Goal: Task Accomplishment & Management: Complete application form

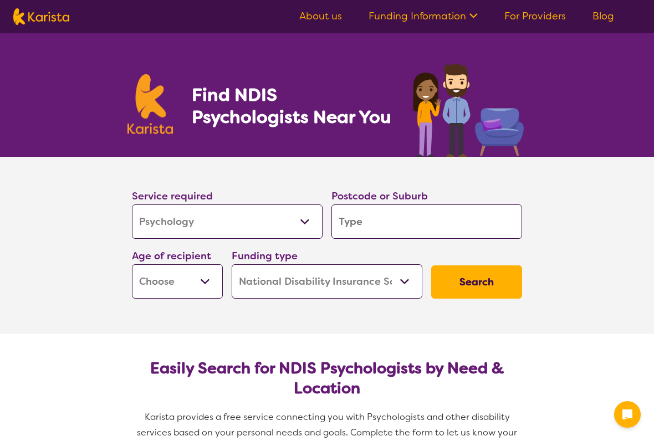
select select "Psychology"
select select "NDIS"
select select "Psychology"
select select "NDIS"
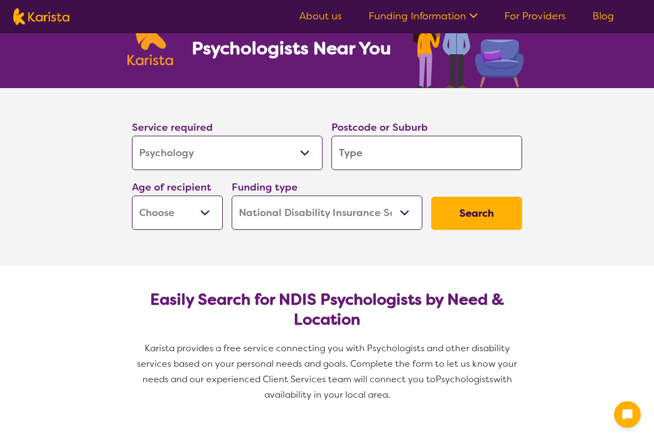
click at [405, 154] on input "search" at bounding box center [427, 153] width 191 height 34
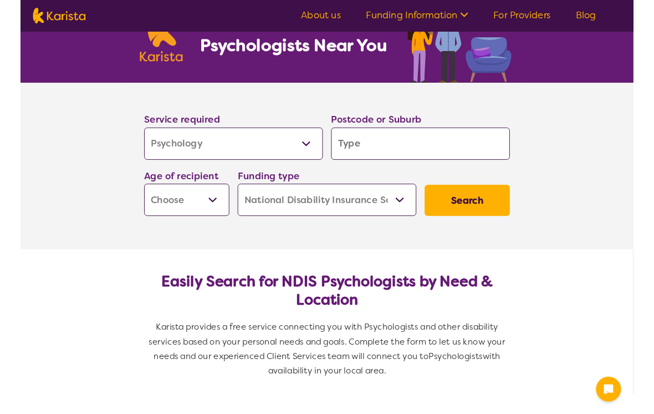
scroll to position [68, 0]
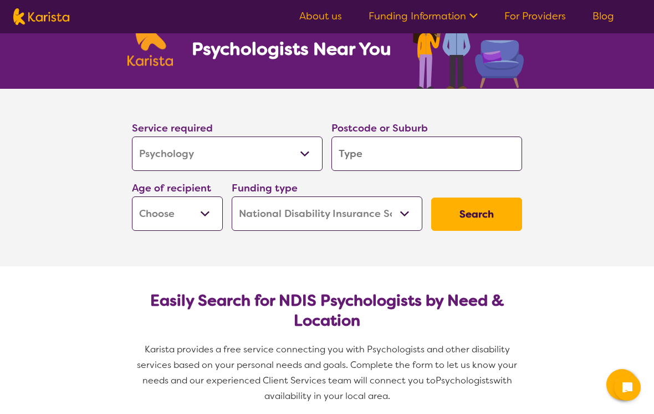
type input "4"
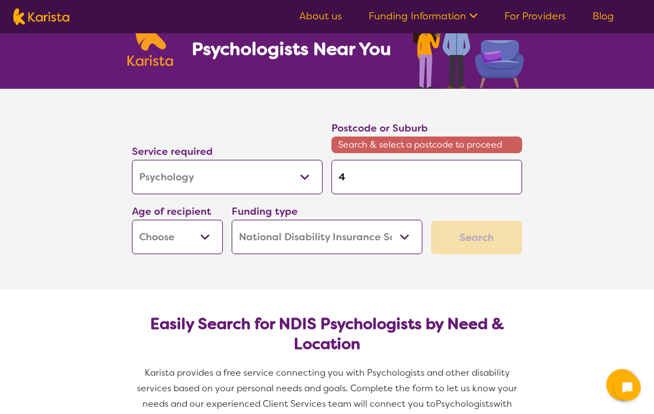
type input "43"
type input "430"
type input "4300"
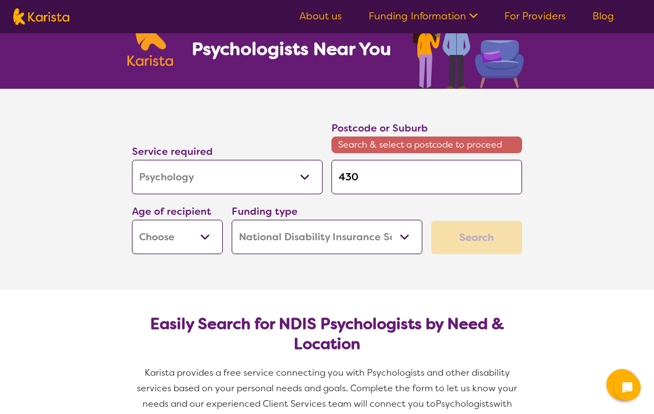
type input "4300"
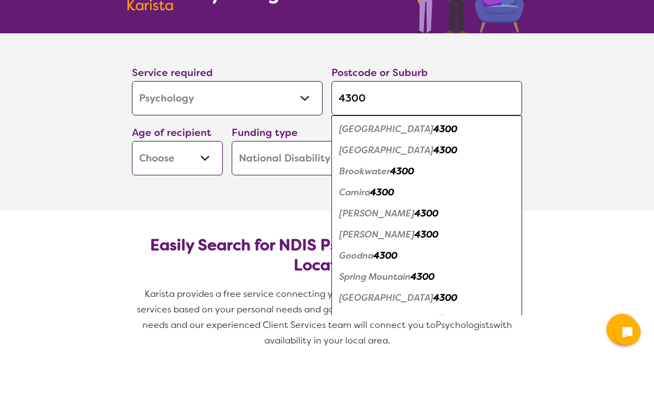
type input "4300"
click at [434, 200] on em "4300" at bounding box center [446, 206] width 24 height 12
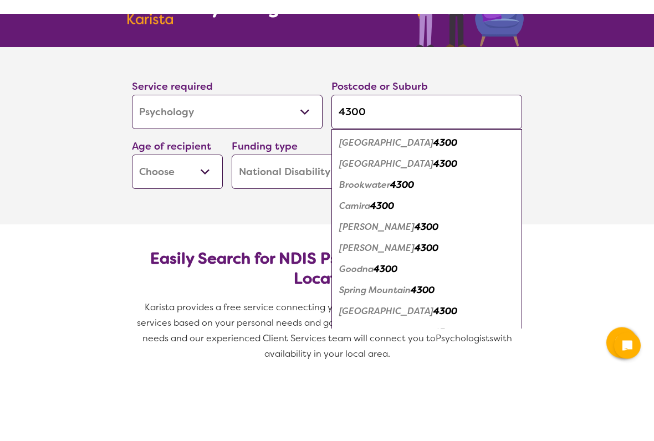
scroll to position [124, 0]
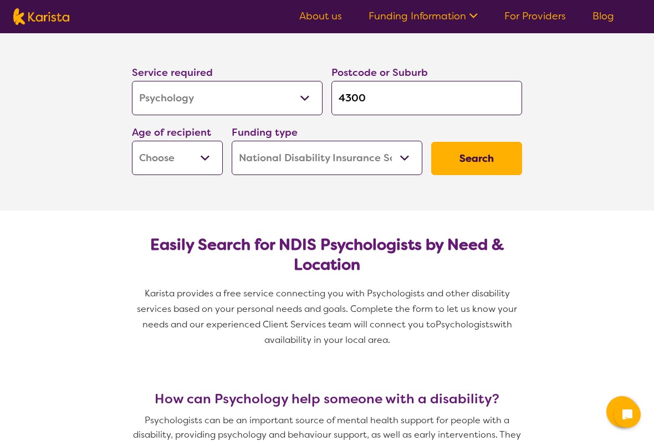
click at [208, 162] on select "Early Childhood - 0 to 9 Child - 10 to 11 Adolescent - 12 to 17 Adult - 18 to 6…" at bounding box center [177, 158] width 91 height 34
select select "AS"
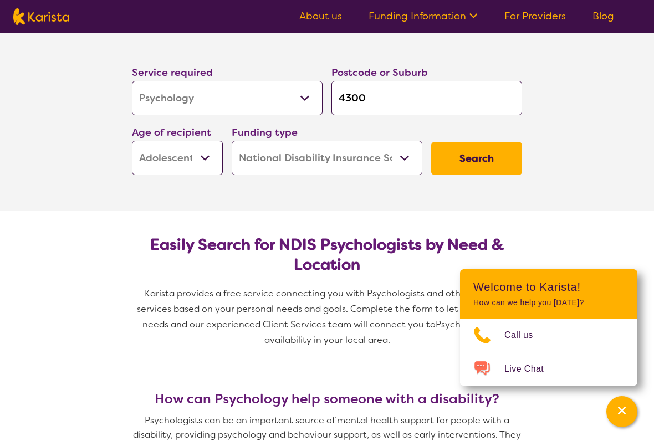
click at [480, 155] on button "Search" at bounding box center [476, 158] width 91 height 33
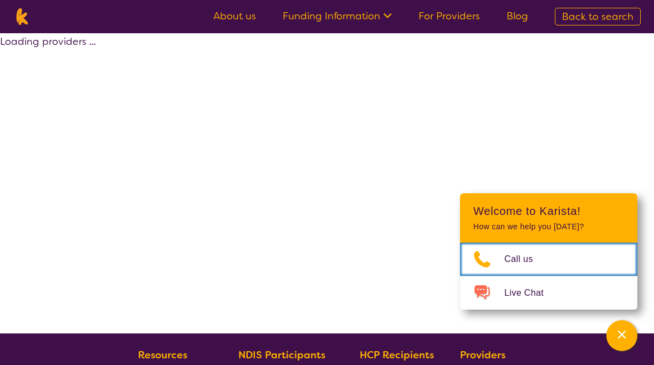
select select "by_score"
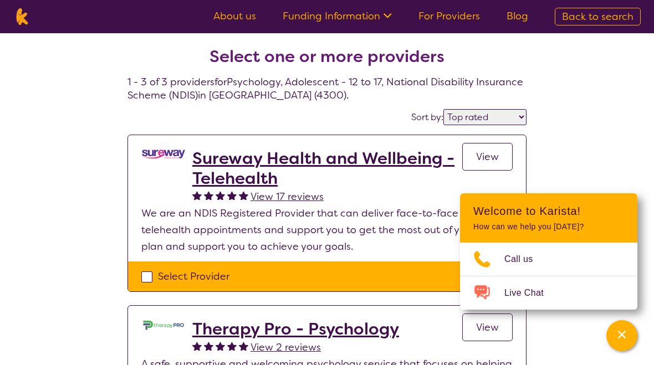
click at [623, 338] on icon "Channel Menu" at bounding box center [622, 334] width 11 height 11
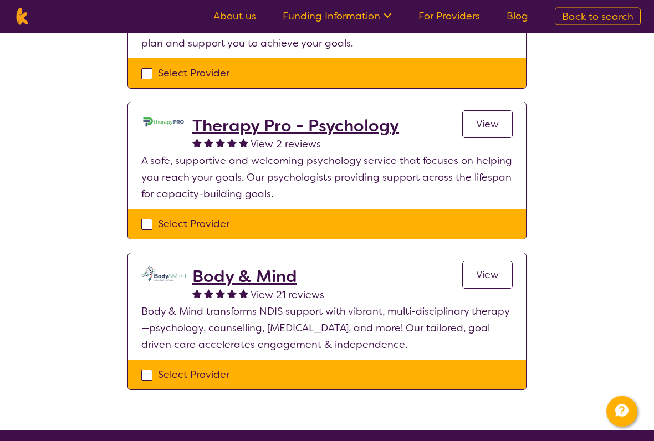
scroll to position [203, 0]
click at [151, 378] on div "Select Provider" at bounding box center [326, 374] width 371 height 17
checkbox input "true"
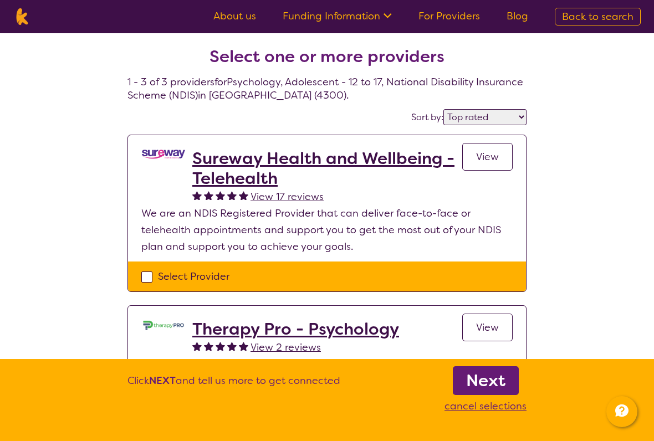
click at [495, 383] on b "Next" at bounding box center [485, 381] width 39 height 22
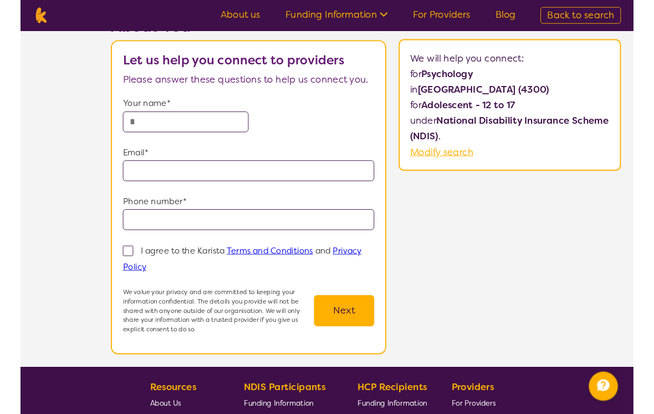
scroll to position [69, 0]
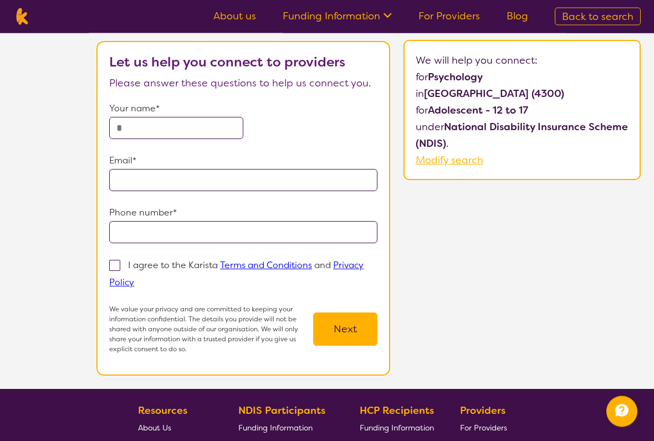
click at [210, 124] on input "text" at bounding box center [176, 129] width 134 height 22
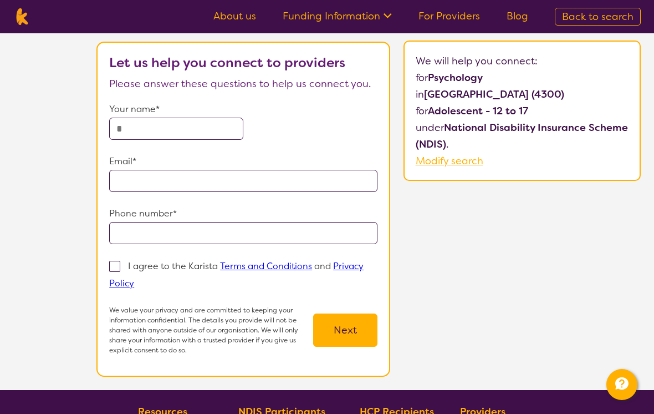
type input "**********"
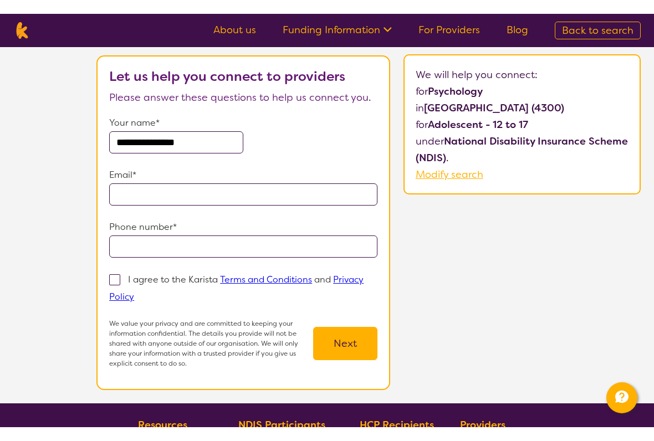
scroll to position [70, 0]
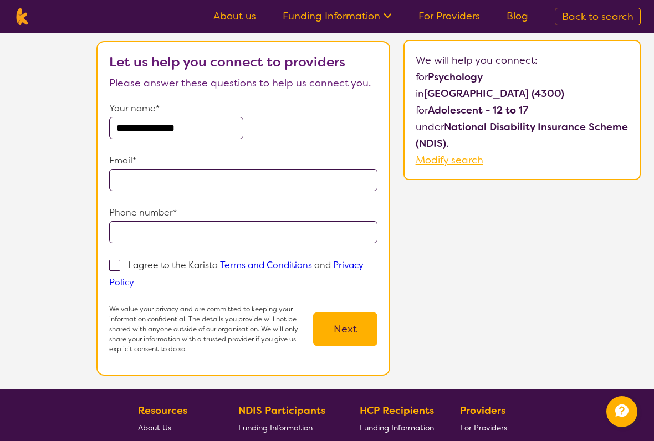
type input "**********"
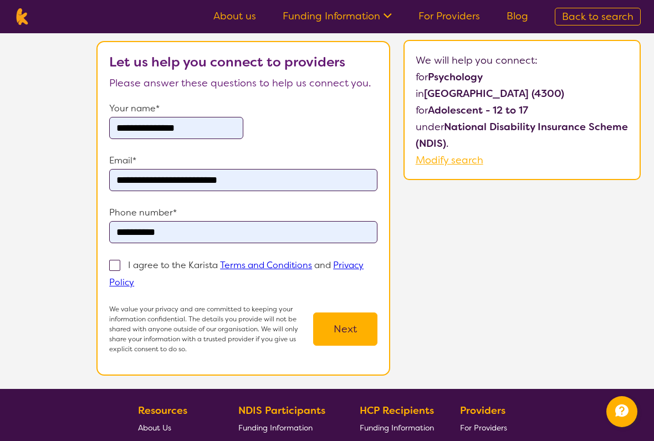
click at [116, 272] on label "I agree to the Karista Terms and Conditions and Privacy Policy" at bounding box center [236, 273] width 254 height 30
click at [134, 278] on input "I agree to the Karista Terms and Conditions and Privacy Policy" at bounding box center [137, 281] width 7 height 7
checkbox input "true"
click at [375, 313] on button "Next" at bounding box center [345, 329] width 64 height 33
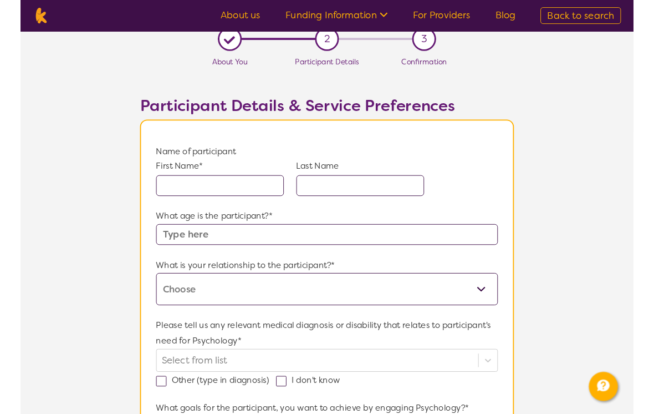
scroll to position [7, 0]
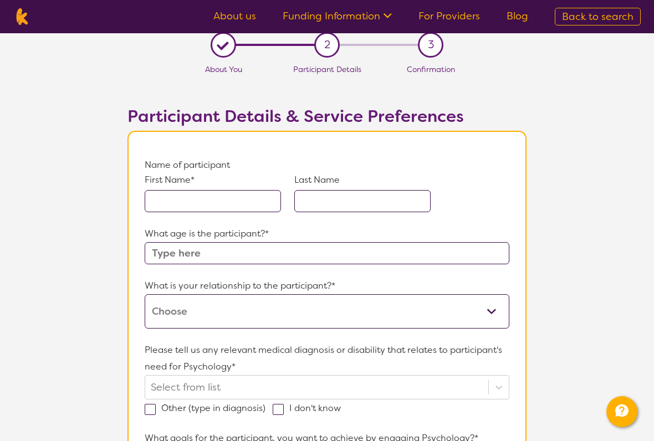
click at [244, 197] on input "text" at bounding box center [213, 201] width 136 height 22
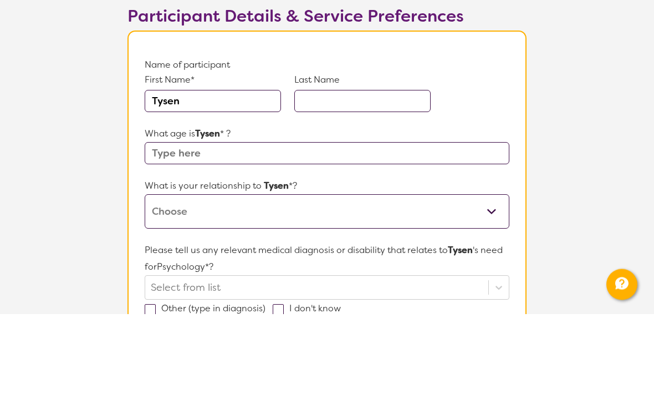
type input "Tysen"
click at [384, 190] on input "text" at bounding box center [362, 201] width 136 height 22
type input "[PERSON_NAME]"
click at [358, 242] on input "text" at bounding box center [327, 253] width 365 height 22
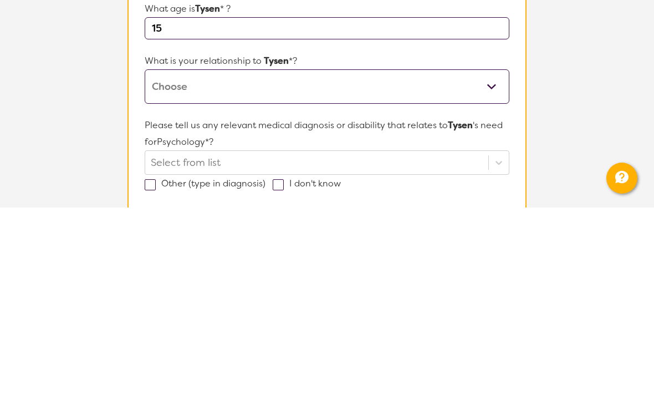
type input "15"
click at [493, 276] on select "This request is for myself I am their parent I am their child I am their spouse…" at bounding box center [327, 293] width 365 height 34
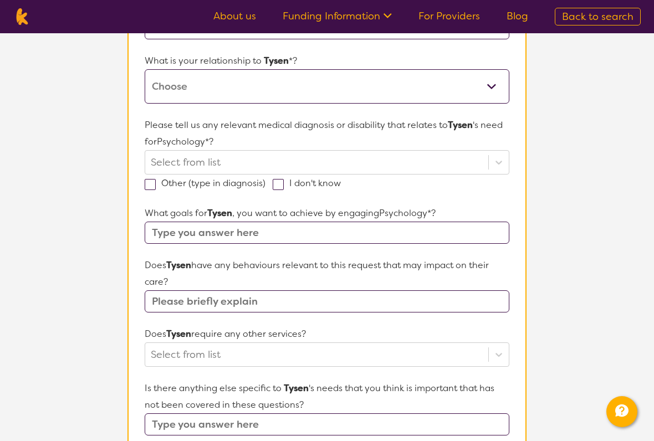
select select "I am their parent"
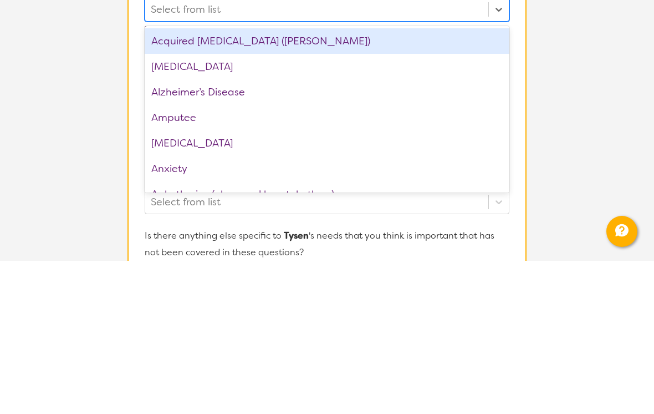
click at [265, 181] on div "Acquired [MEDICAL_DATA] ([PERSON_NAME])" at bounding box center [327, 194] width 365 height 26
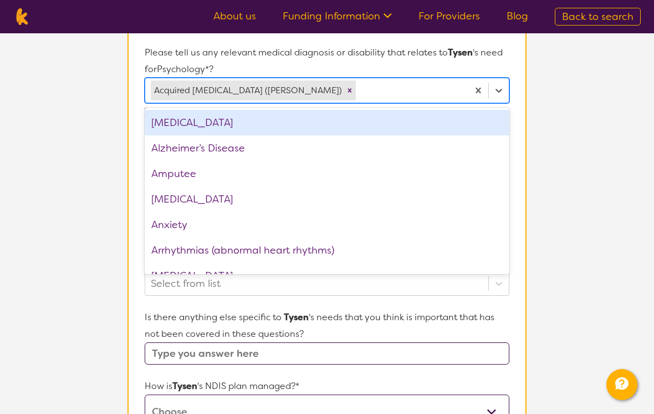
scroll to position [0, 0]
click at [256, 122] on div "[MEDICAL_DATA]" at bounding box center [327, 123] width 365 height 26
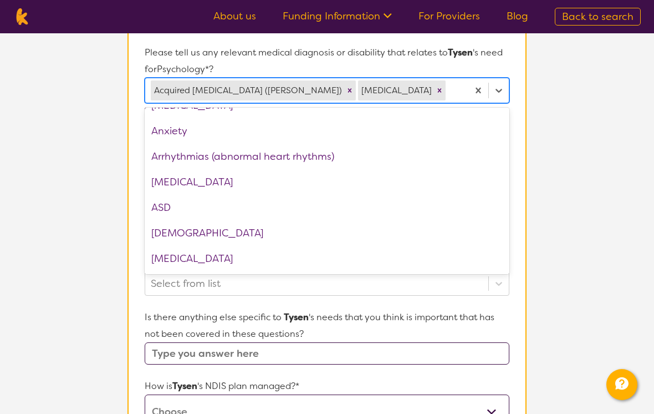
scroll to position [72, 0]
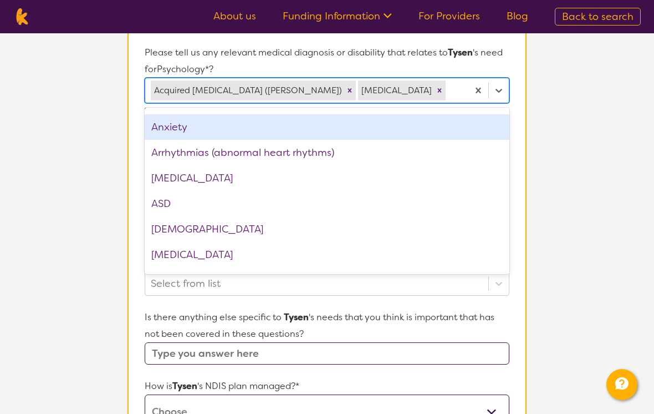
click at [174, 129] on div "Anxiety" at bounding box center [327, 127] width 365 height 26
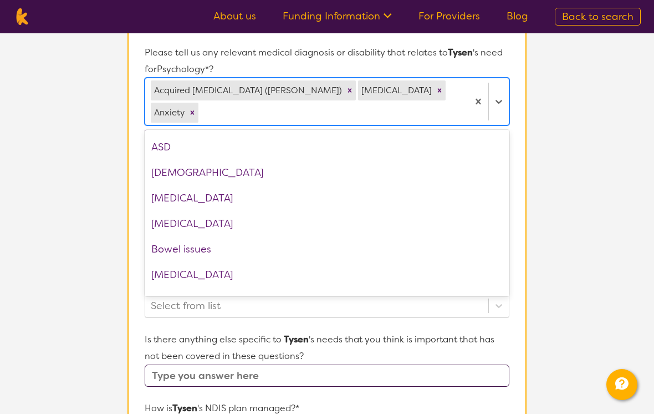
scroll to position [128, 0]
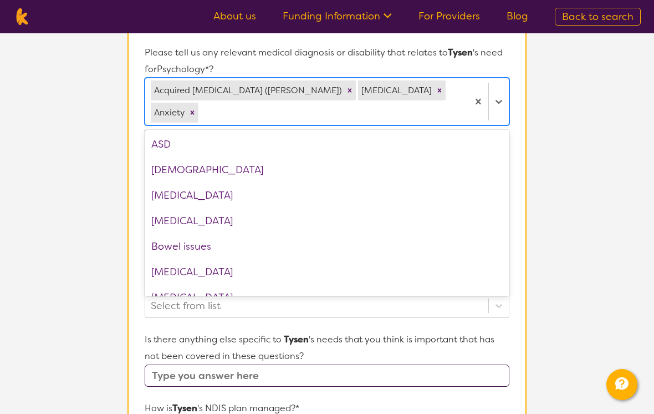
click at [160, 131] on div "ASD" at bounding box center [327, 144] width 365 height 26
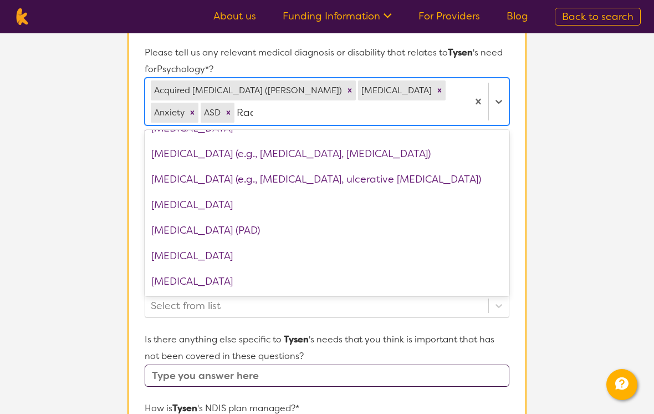
scroll to position [0, 0]
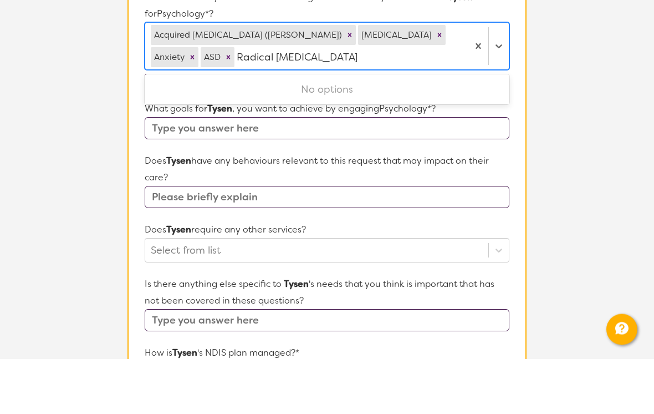
type input "Radical [MEDICAL_DATA]"
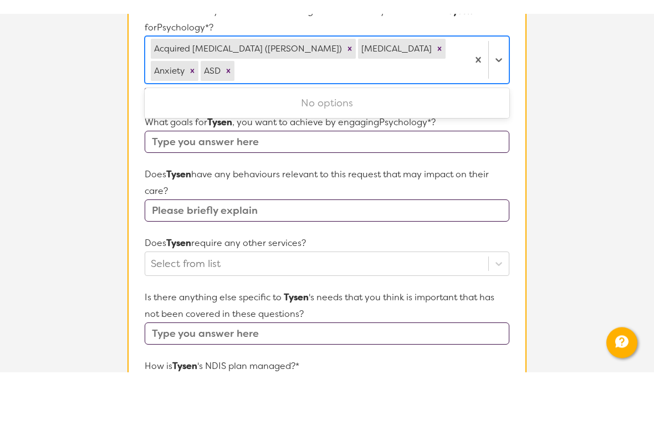
scroll to position [360, 0]
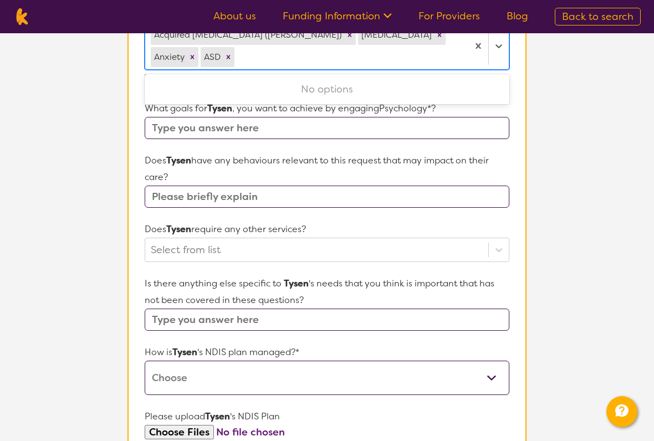
click at [560, 96] on section "L About You 2 Participant Details 3 Confirmation Participant Details & Service …" at bounding box center [327, 165] width 654 height 984
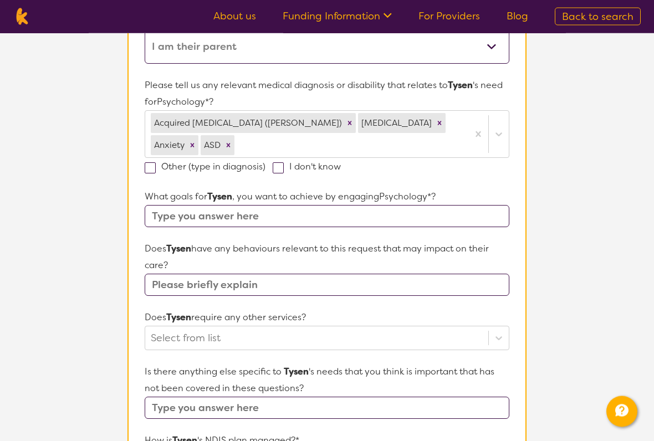
scroll to position [272, 0]
click at [151, 162] on span at bounding box center [150, 167] width 11 height 11
click at [266, 162] on input "Other (type in diagnosis)" at bounding box center [269, 165] width 7 height 7
checkbox input "true"
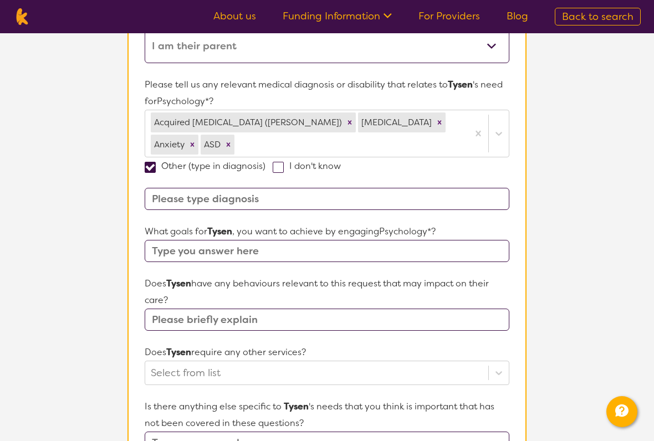
click at [398, 188] on input at bounding box center [327, 199] width 365 height 22
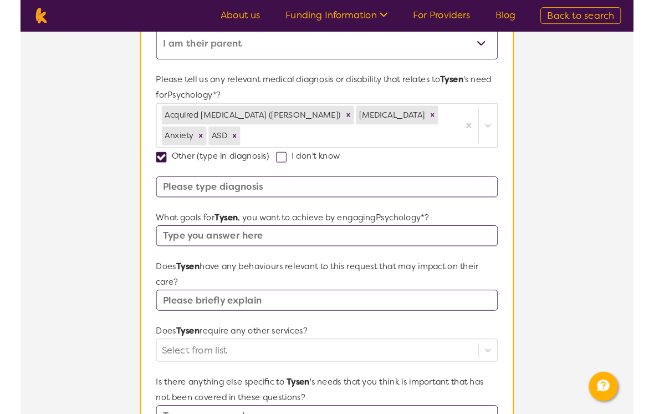
scroll to position [272, 0]
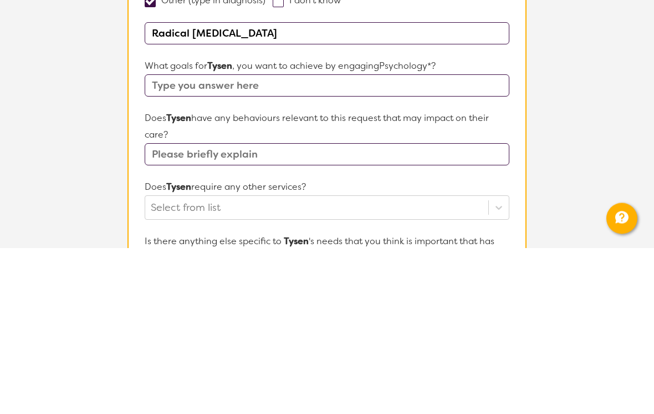
type input "Radical [MEDICAL_DATA]"
click at [322, 241] on input "text" at bounding box center [327, 252] width 365 height 22
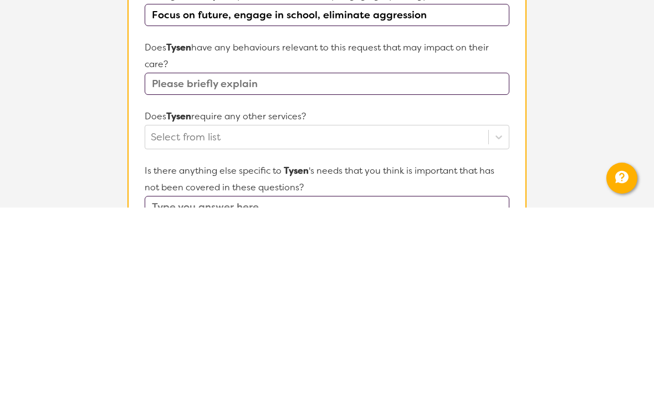
scroll to position [303, 0]
type input "Focus on future, engage in school, eliminate aggression"
click at [317, 278] on input "text" at bounding box center [327, 289] width 365 height 22
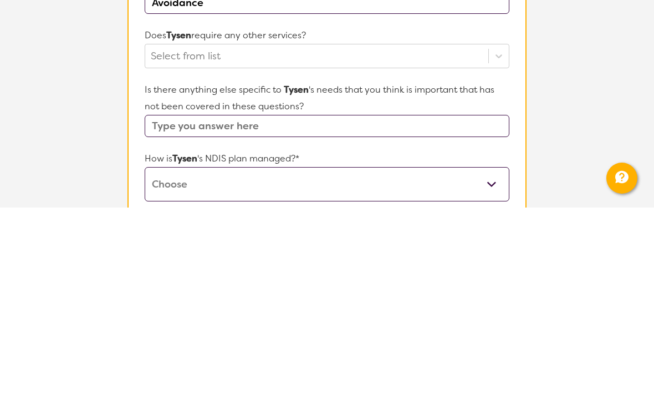
scroll to position [388, 0]
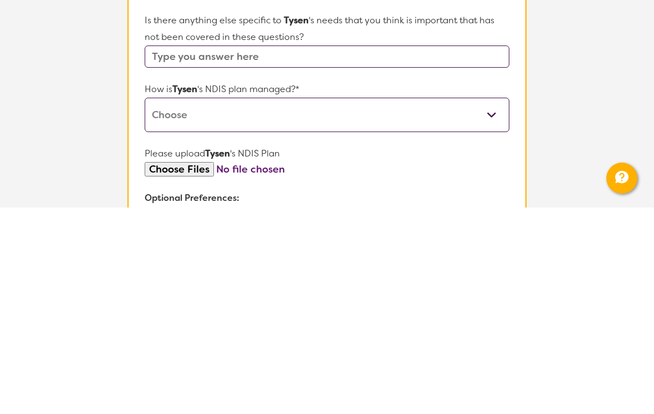
type input "Avoidance"
click at [495, 304] on select "Self-managed NDIS plan Managed by a registered plan management provider (not th…" at bounding box center [327, 321] width 365 height 34
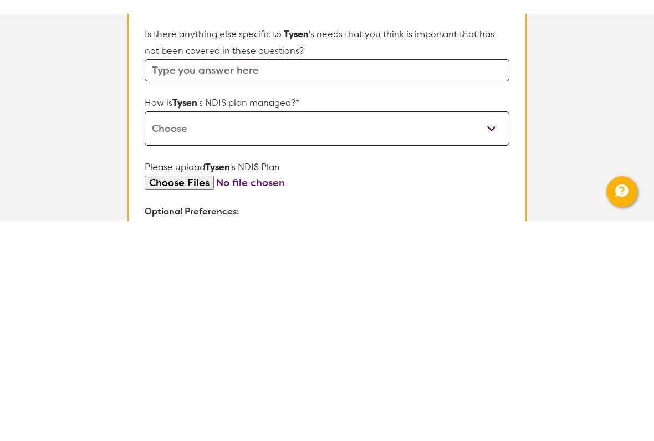
scroll to position [659, 0]
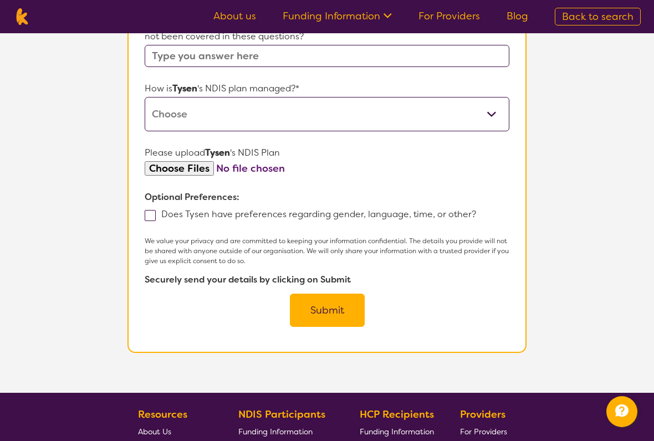
select select "Plan Managed"
click at [293, 161] on input "file" at bounding box center [327, 168] width 365 height 15
click at [146, 210] on span at bounding box center [150, 215] width 11 height 11
click at [476, 210] on input "Does Tysen have preferences regarding gender, language, time, or other?" at bounding box center [479, 213] width 7 height 7
checkbox input "true"
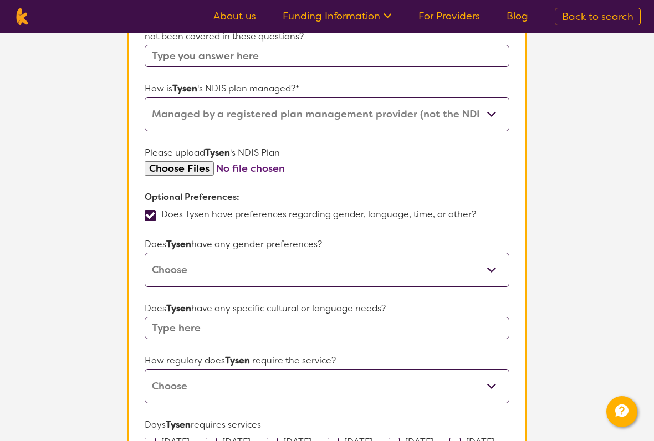
click at [494, 253] on select "[DEMOGRAPHIC_DATA] [DEMOGRAPHIC_DATA] Other No Preference" at bounding box center [327, 270] width 365 height 34
select select "[DEMOGRAPHIC_DATA]"
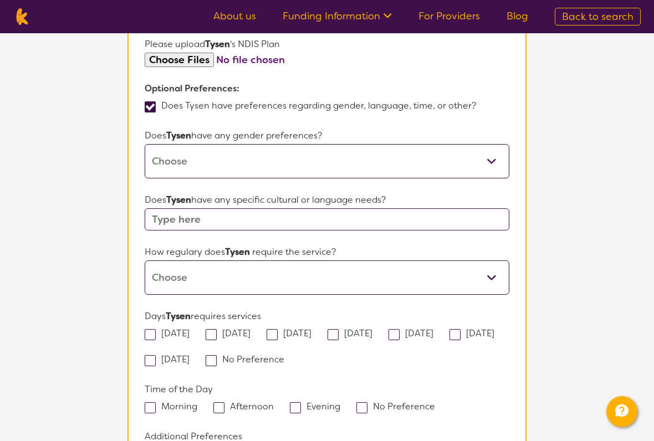
scroll to position [775, 0]
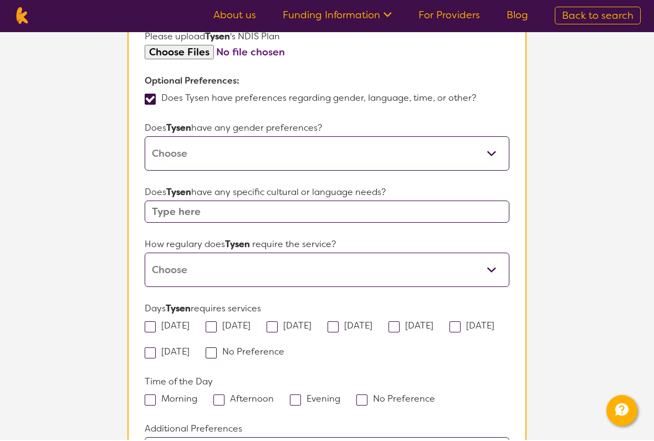
click at [489, 254] on select "Daily Twice a week Weekly Every fortnight Monthly Other" at bounding box center [327, 271] width 365 height 34
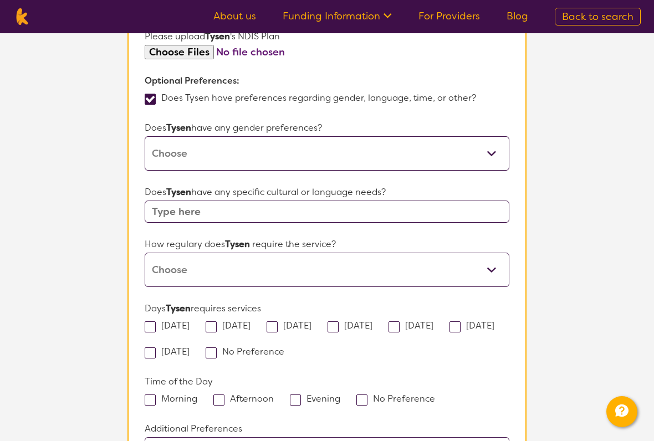
select select "Weekly"
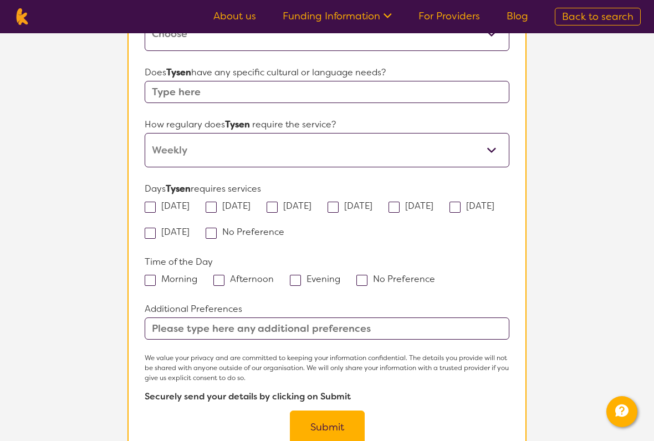
scroll to position [903, 0]
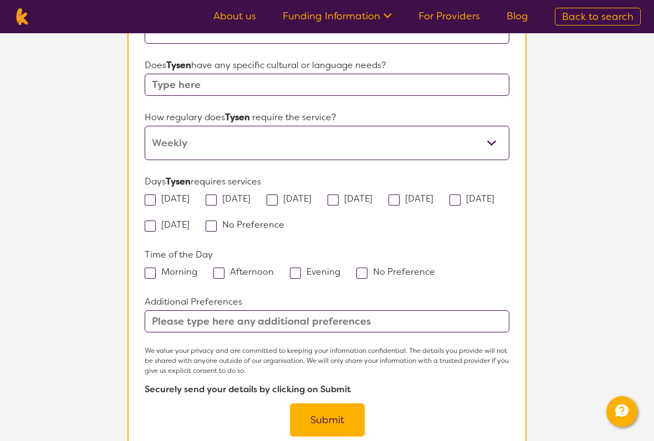
click at [220, 268] on span at bounding box center [218, 273] width 11 height 11
click at [274, 268] on input "Afternoon" at bounding box center [277, 271] width 7 height 7
checkbox input "true"
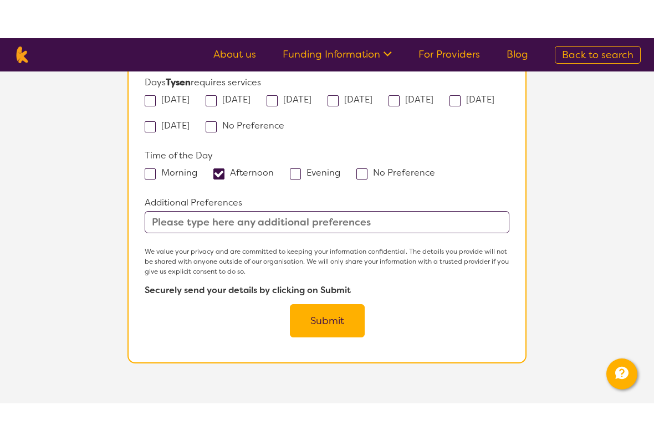
scroll to position [1048, 0]
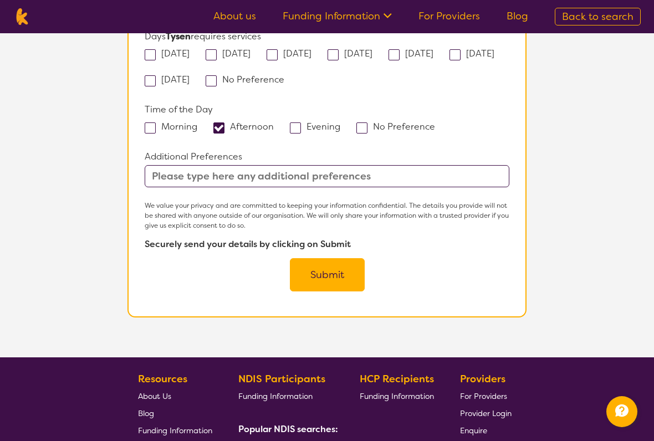
click at [330, 258] on button "Submit" at bounding box center [327, 274] width 75 height 33
